Goal: Contribute content: Add original content to the website for others to see

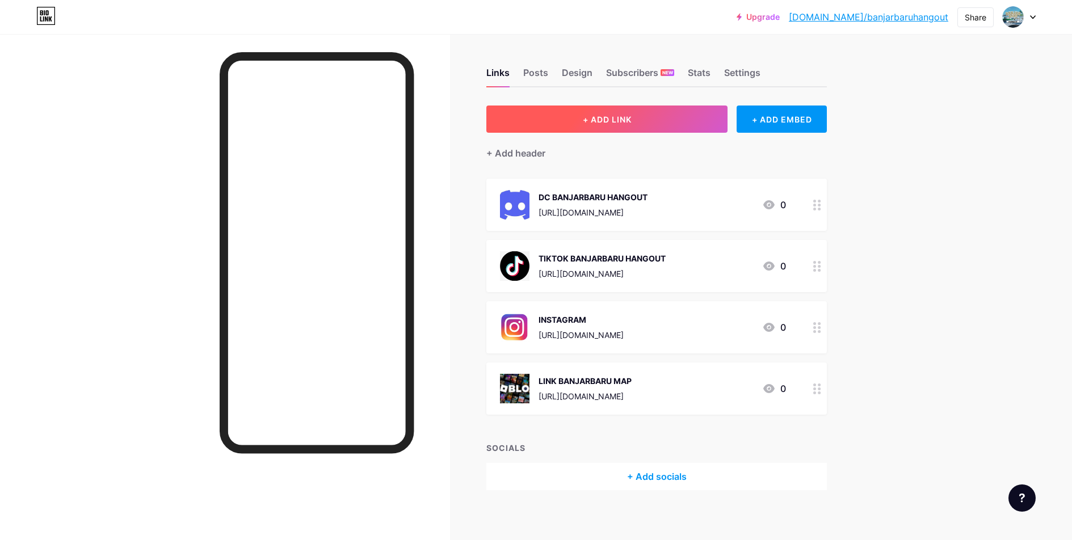
click at [555, 127] on button "+ ADD LINK" at bounding box center [606, 119] width 241 height 27
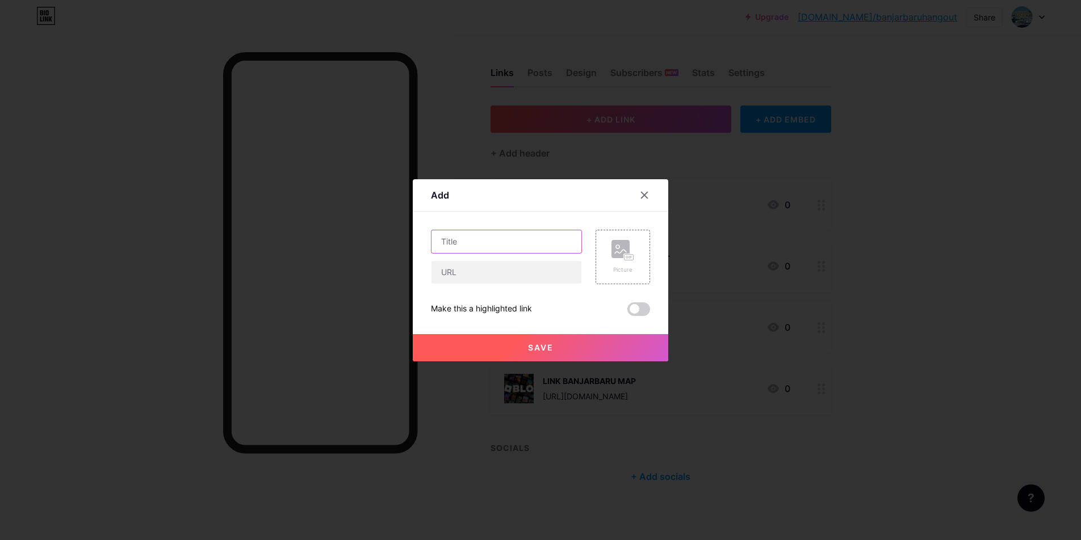
click at [484, 241] on input "text" at bounding box center [506, 241] width 150 height 23
type input "d"
type input "DONASI BUAT PERKEMBANGAN MAPS"
click at [483, 272] on input "text" at bounding box center [506, 272] width 150 height 23
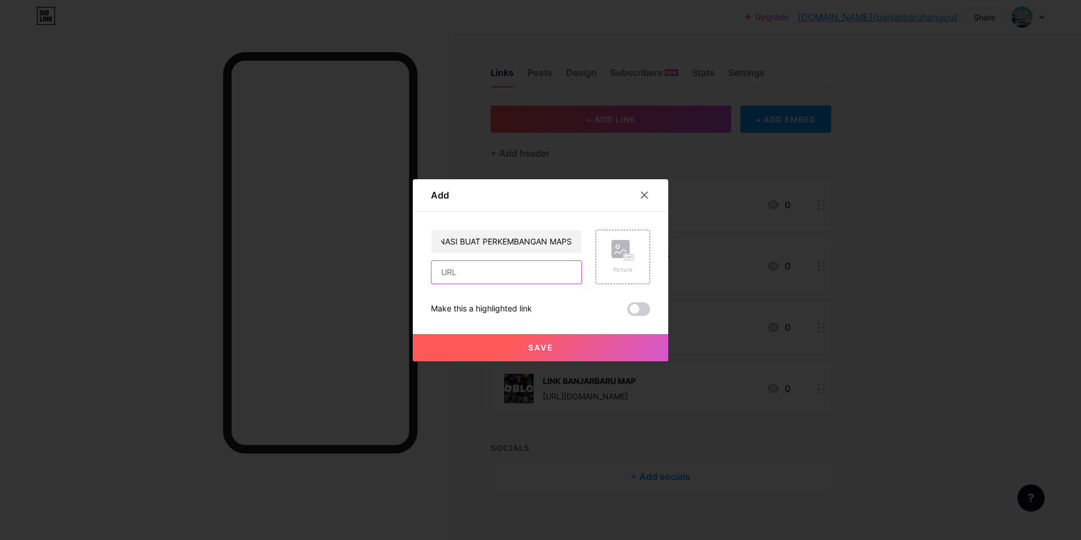
scroll to position [0, 0]
paste input "[URL][DOMAIN_NAME]"
type input "[URL][DOMAIN_NAME]"
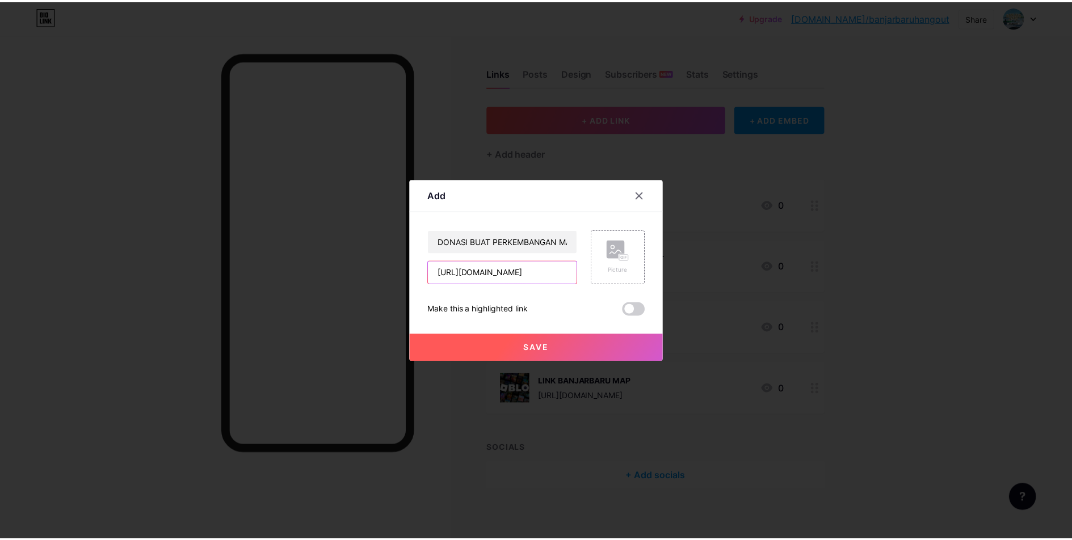
scroll to position [0, 0]
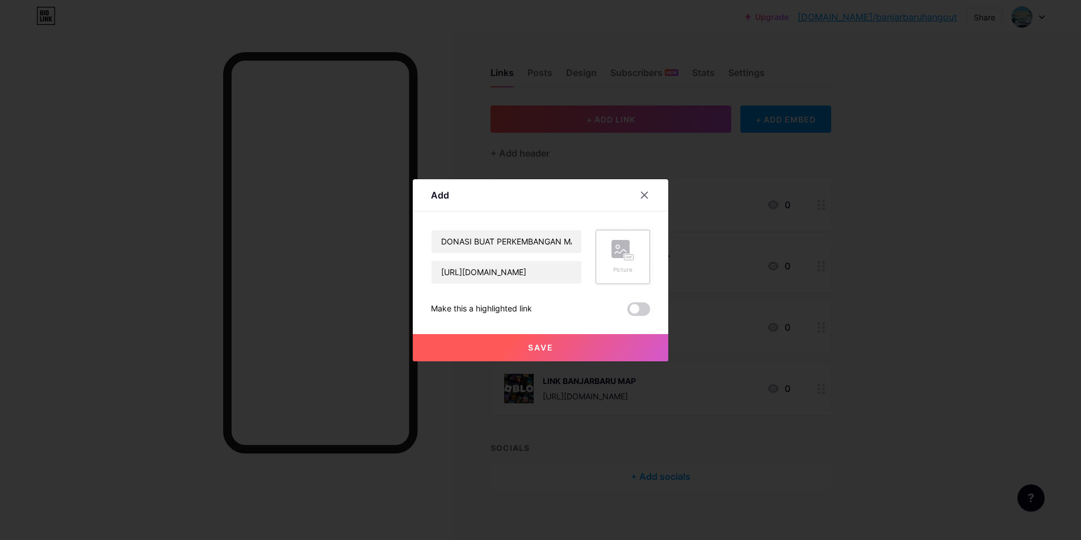
click at [621, 247] on rect at bounding box center [620, 249] width 18 height 18
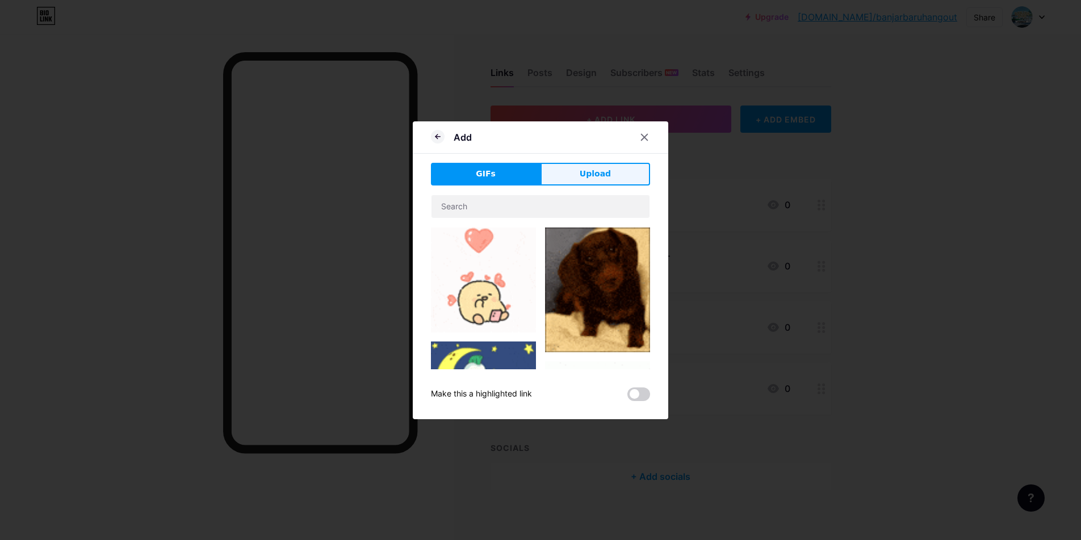
click at [563, 168] on button "Upload" at bounding box center [595, 174] width 110 height 23
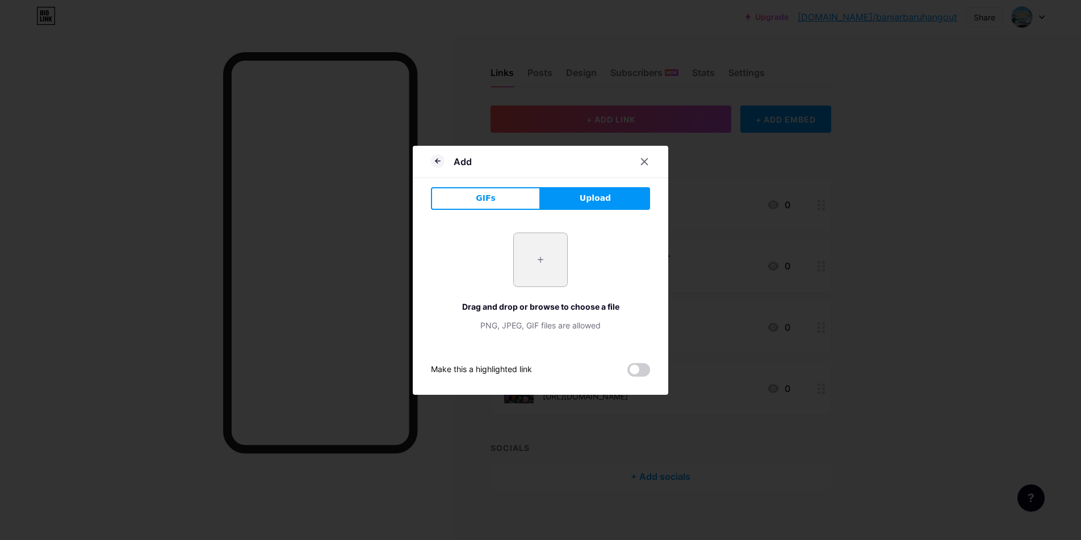
click at [534, 248] on input "file" at bounding box center [540, 259] width 53 height 53
type input "C:\fakepath\sociabuzz-logo-icon.png"
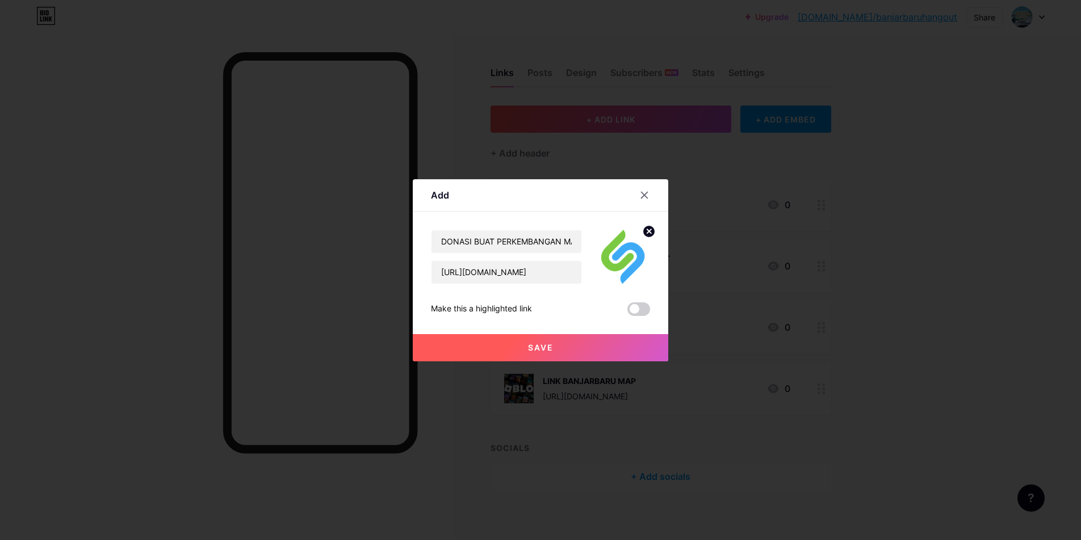
click at [538, 347] on span "Save" at bounding box center [541, 348] width 26 height 10
